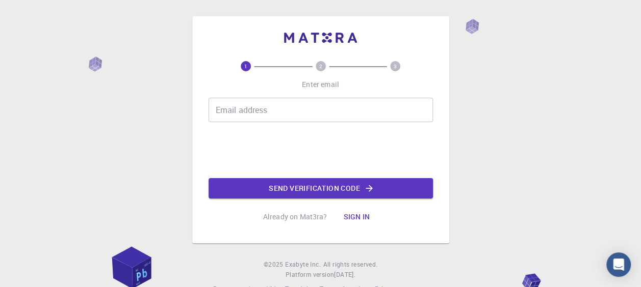
click at [251, 111] on input "Email address" at bounding box center [320, 110] width 224 height 24
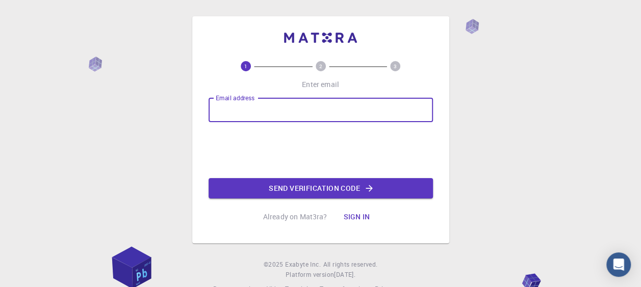
type input "[EMAIL_ADDRESS][DOMAIN_NAME]"
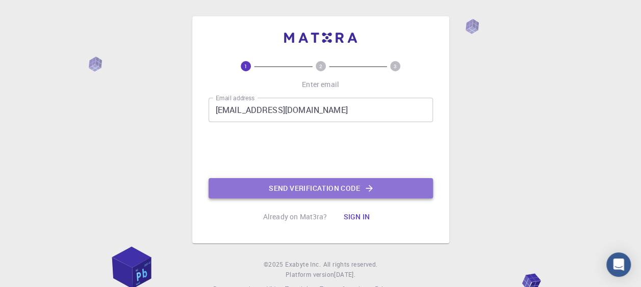
click at [364, 186] on icon "button" at bounding box center [369, 188] width 10 height 10
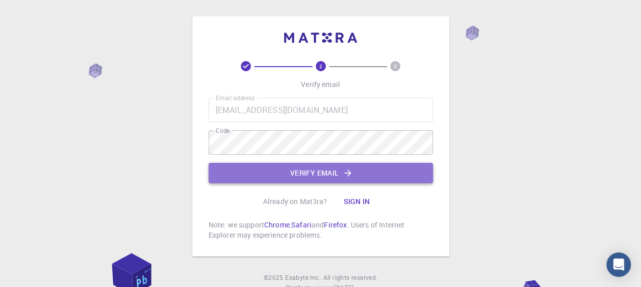
click at [316, 172] on button "Verify email" at bounding box center [320, 173] width 224 height 20
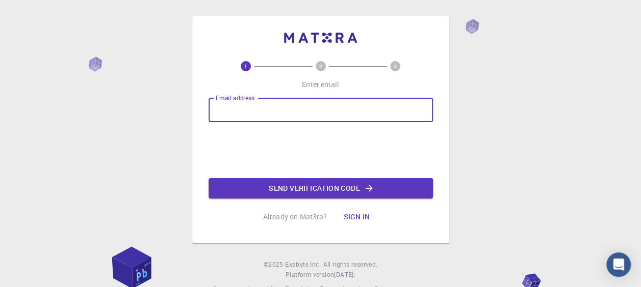
click at [255, 111] on input "Email address" at bounding box center [320, 110] width 224 height 24
type input "[EMAIL_ADDRESS][DOMAIN_NAME]"
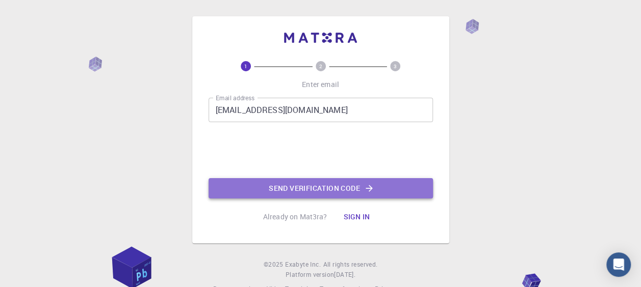
click at [314, 187] on button "Send verification code" at bounding box center [320, 188] width 224 height 20
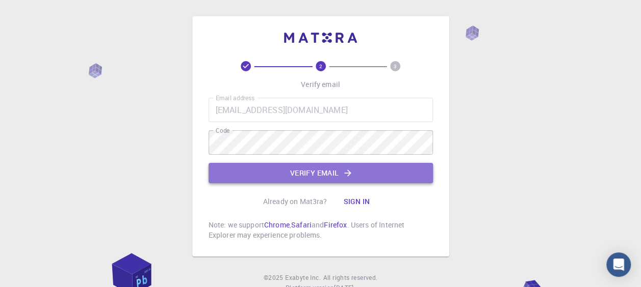
click at [317, 178] on button "Verify email" at bounding box center [320, 173] width 224 height 20
